Goal: Obtain resource: Download file/media

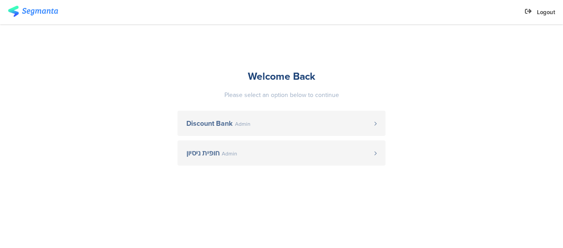
click at [276, 122] on span "Discount Bank Admin" at bounding box center [280, 123] width 188 height 7
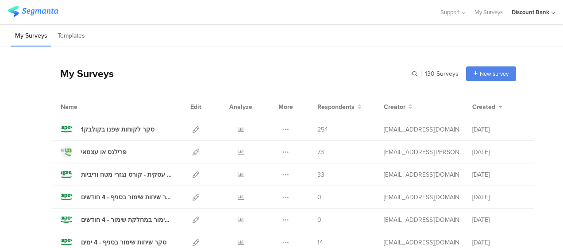
click at [238, 130] on icon at bounding box center [241, 129] width 7 height 7
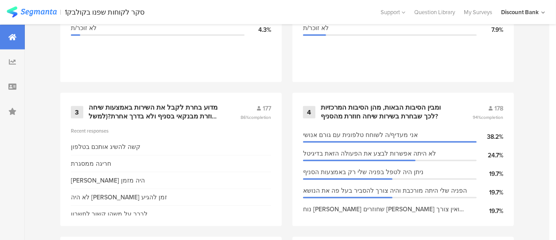
scroll to position [478, 0]
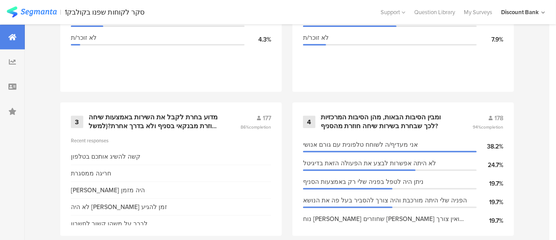
click at [425, 124] on div "ומבין הסיבות הבאות, מהן הסיבות המרכזיות לכך שבחרת בשירות שיחה חוזרת מהסניף?" at bounding box center [386, 121] width 130 height 17
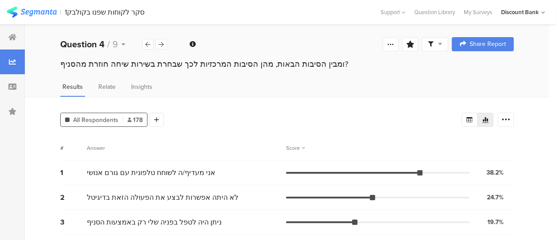
click at [12, 39] on icon at bounding box center [12, 37] width 8 height 7
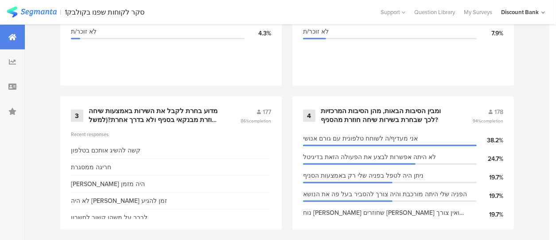
scroll to position [496, 0]
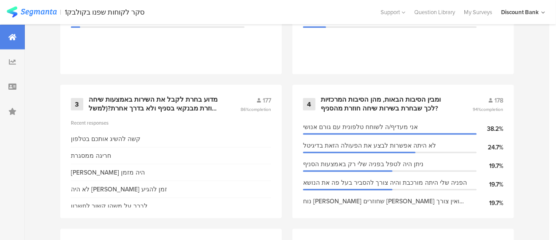
click at [119, 106] on div "מדוע בחרת לקבל את השירות באמצעות שיחה חוזרת מבנקאי בסניף ולא בדרך אחרת?(למשל בא…" at bounding box center [154, 104] width 130 height 17
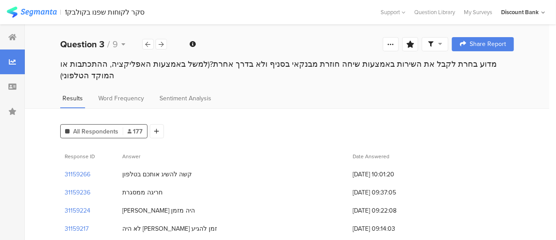
click at [128, 94] on span "Word Frequency" at bounding box center [121, 98] width 46 height 9
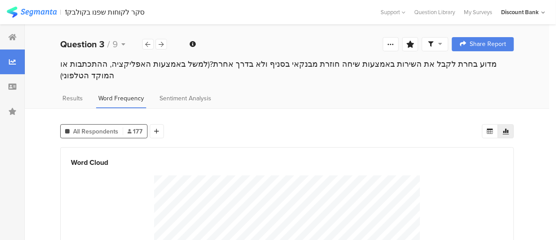
click at [63, 94] on span "Results" at bounding box center [72, 98] width 20 height 9
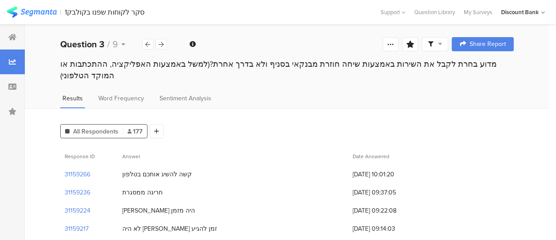
click at [394, 43] on icon at bounding box center [390, 44] width 7 height 7
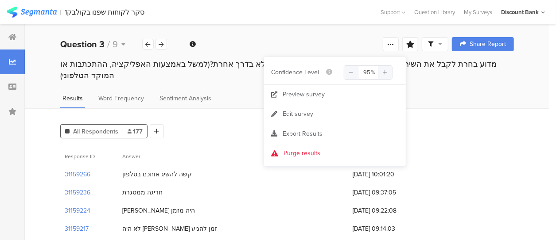
click at [15, 39] on icon at bounding box center [12, 37] width 8 height 7
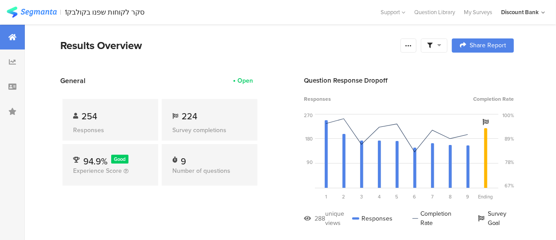
click at [412, 46] on icon at bounding box center [408, 45] width 7 height 7
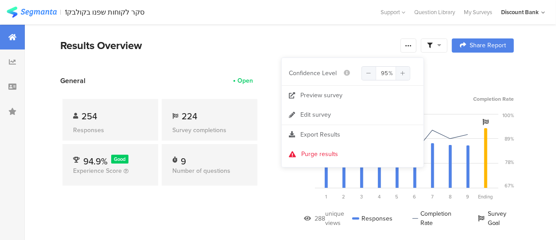
click at [328, 136] on span "Export Results" at bounding box center [320, 134] width 40 height 9
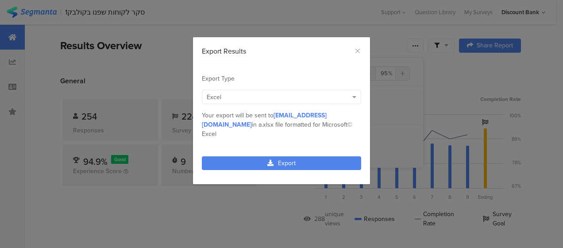
click at [302, 156] on link "Export" at bounding box center [281, 163] width 159 height 14
